Goal: Task Accomplishment & Management: Use online tool/utility

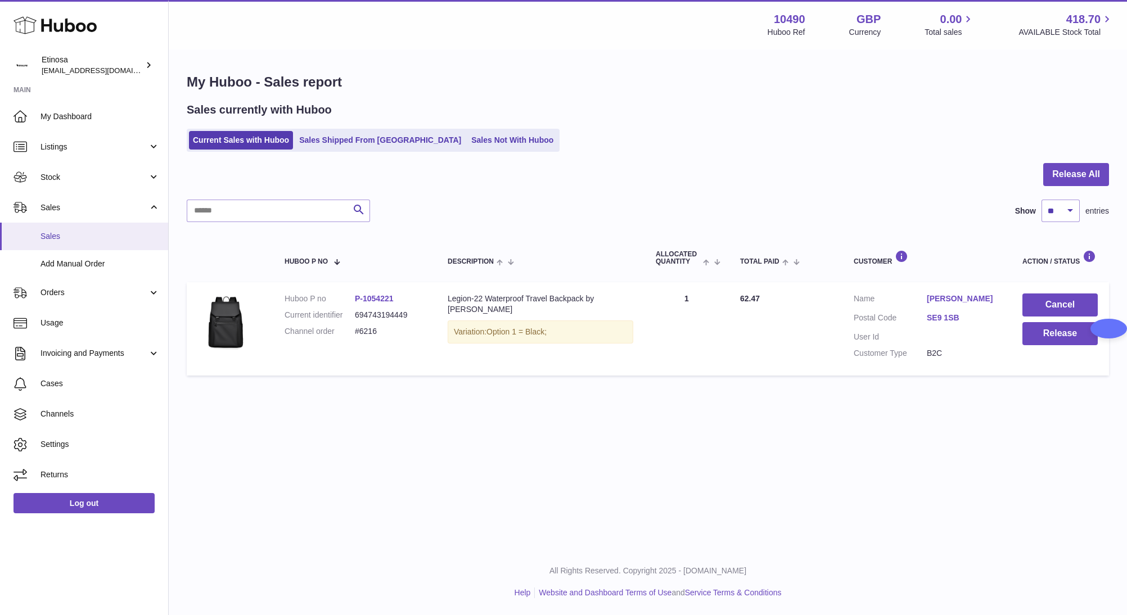
click at [74, 234] on span "Sales" at bounding box center [99, 236] width 119 height 11
click at [40, 239] on span "Sales" at bounding box center [99, 236] width 119 height 11
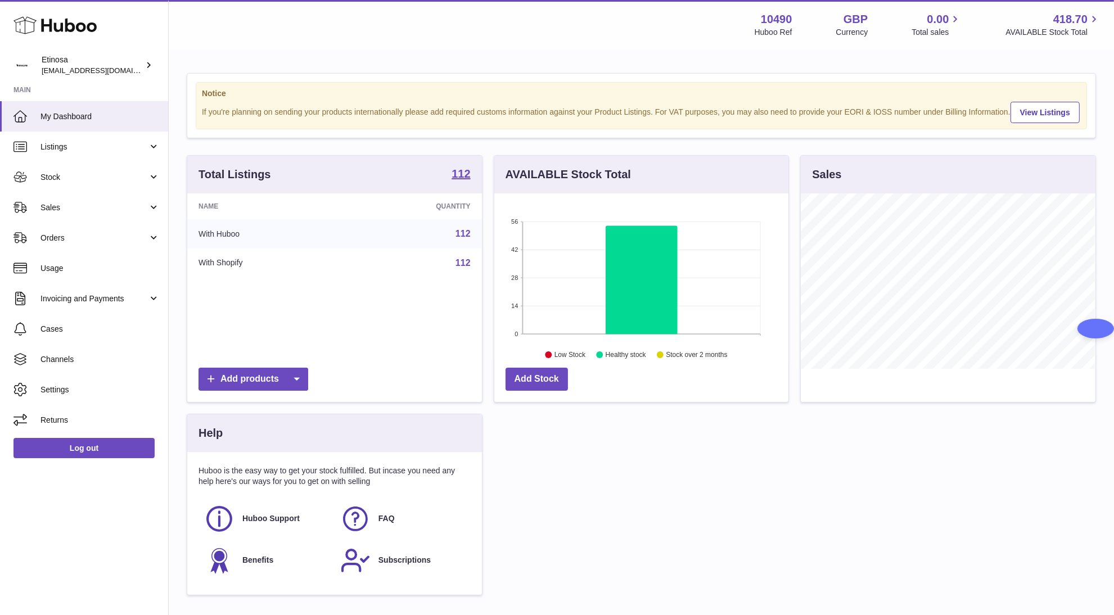
scroll to position [175, 294]
click at [93, 207] on span "Sales" at bounding box center [93, 207] width 107 height 11
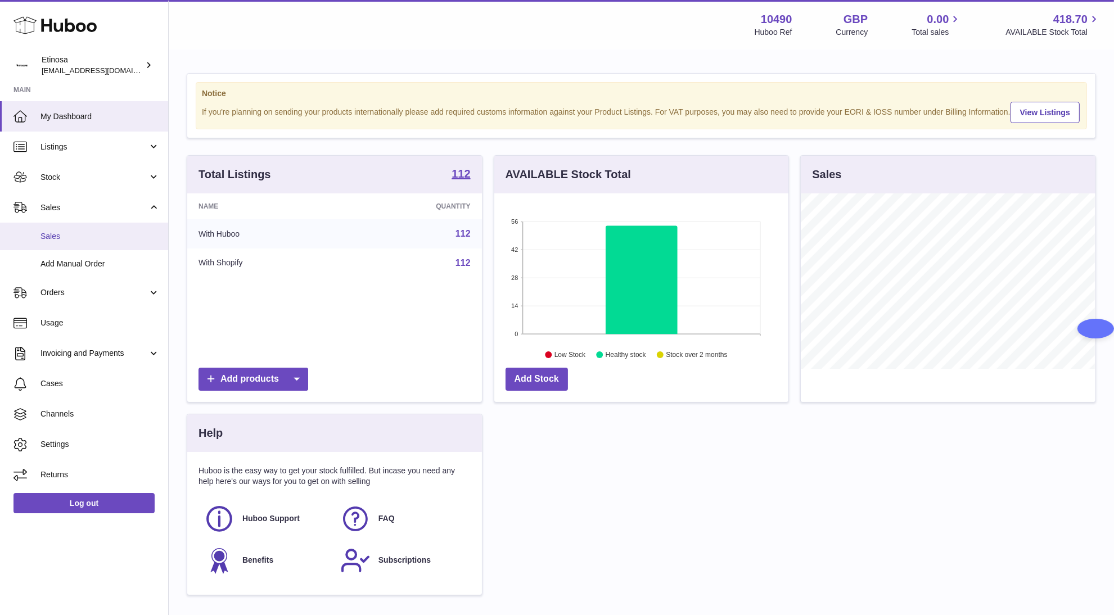
click at [112, 232] on span "Sales" at bounding box center [99, 236] width 119 height 11
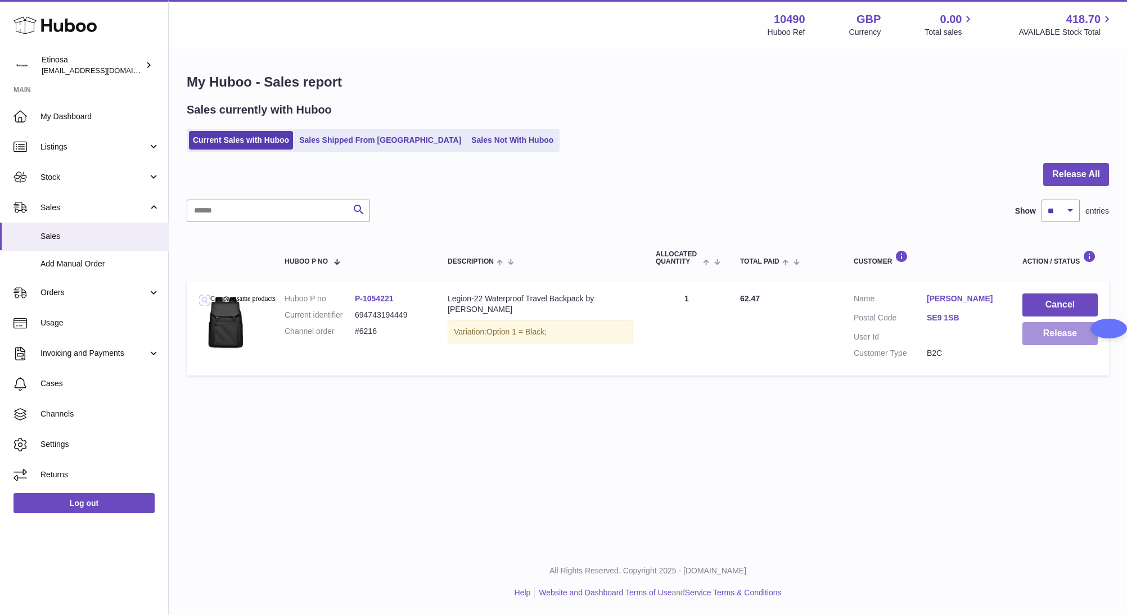
click at [1060, 334] on button "Release" at bounding box center [1059, 333] width 75 height 23
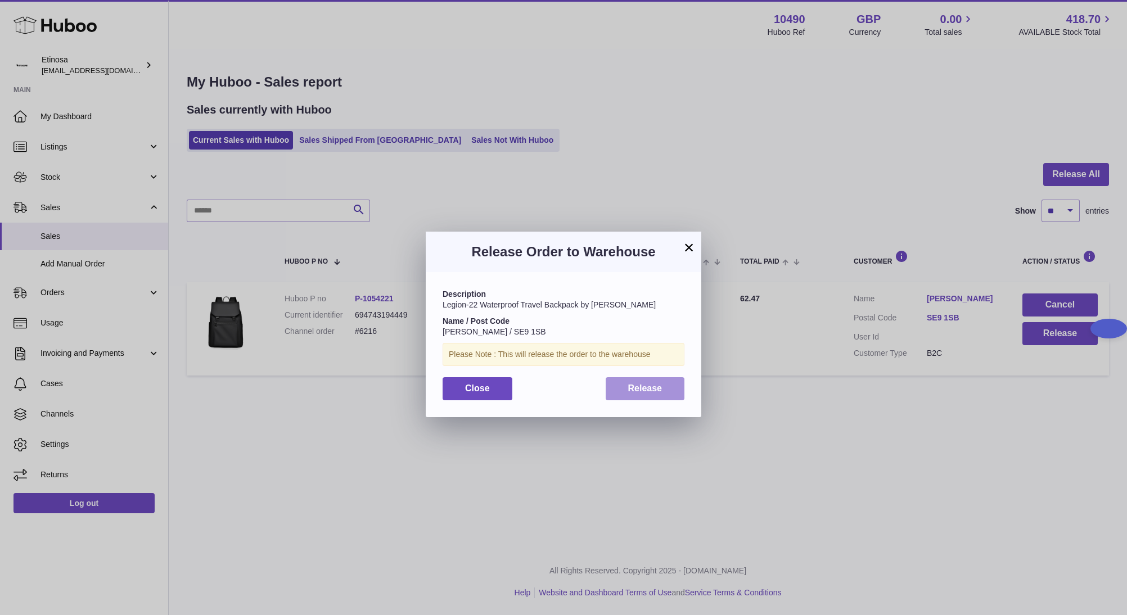
click at [655, 391] on span "Release" at bounding box center [645, 388] width 34 height 10
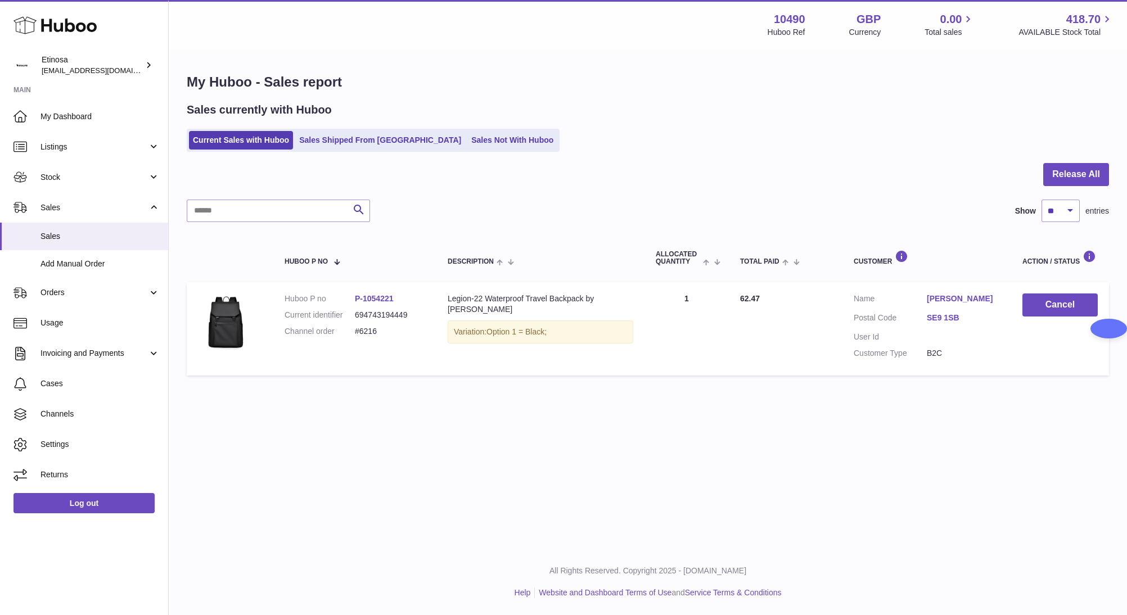
click at [840, 137] on div "Current Sales with Huboo Sales Shipped From [GEOGRAPHIC_DATA] Sales Not With Hu…" at bounding box center [648, 140] width 922 height 23
click at [839, 185] on div at bounding box center [648, 181] width 922 height 37
